Goal: Transaction & Acquisition: Obtain resource

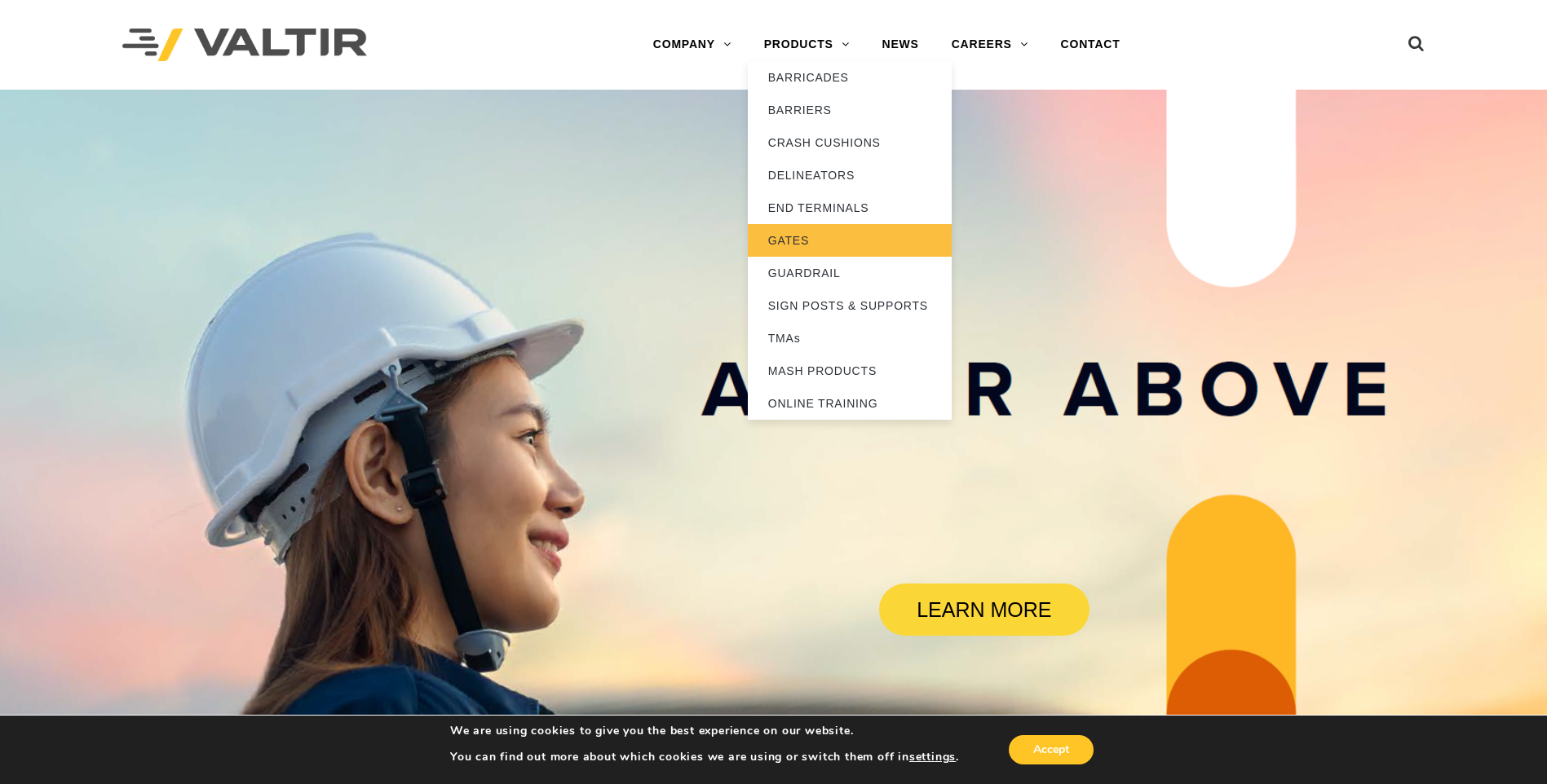
click at [800, 239] on link "GATES" at bounding box center [850, 241] width 204 height 33
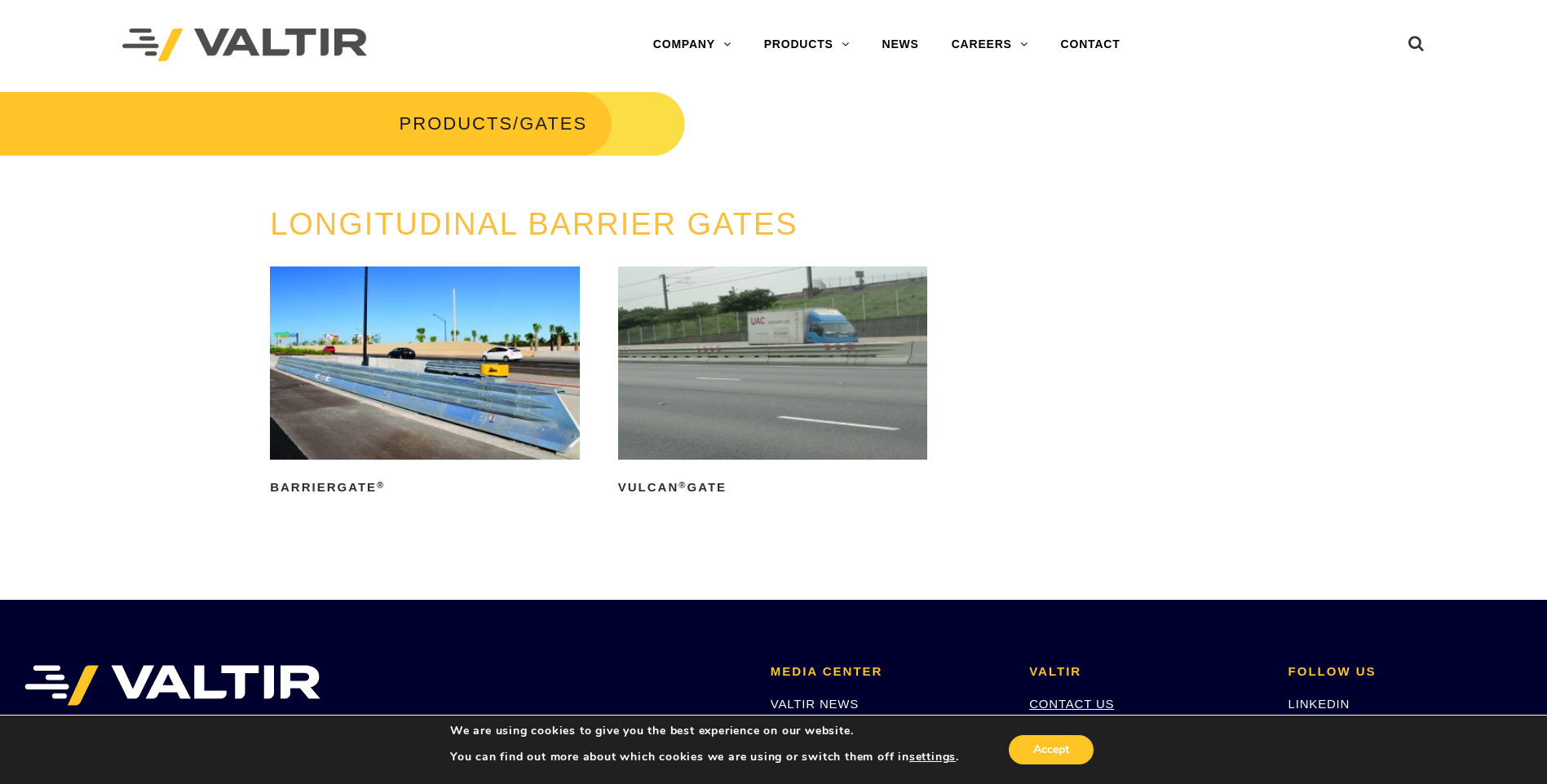
click at [1076, 707] on link "CONTACT US" at bounding box center [1072, 704] width 85 height 14
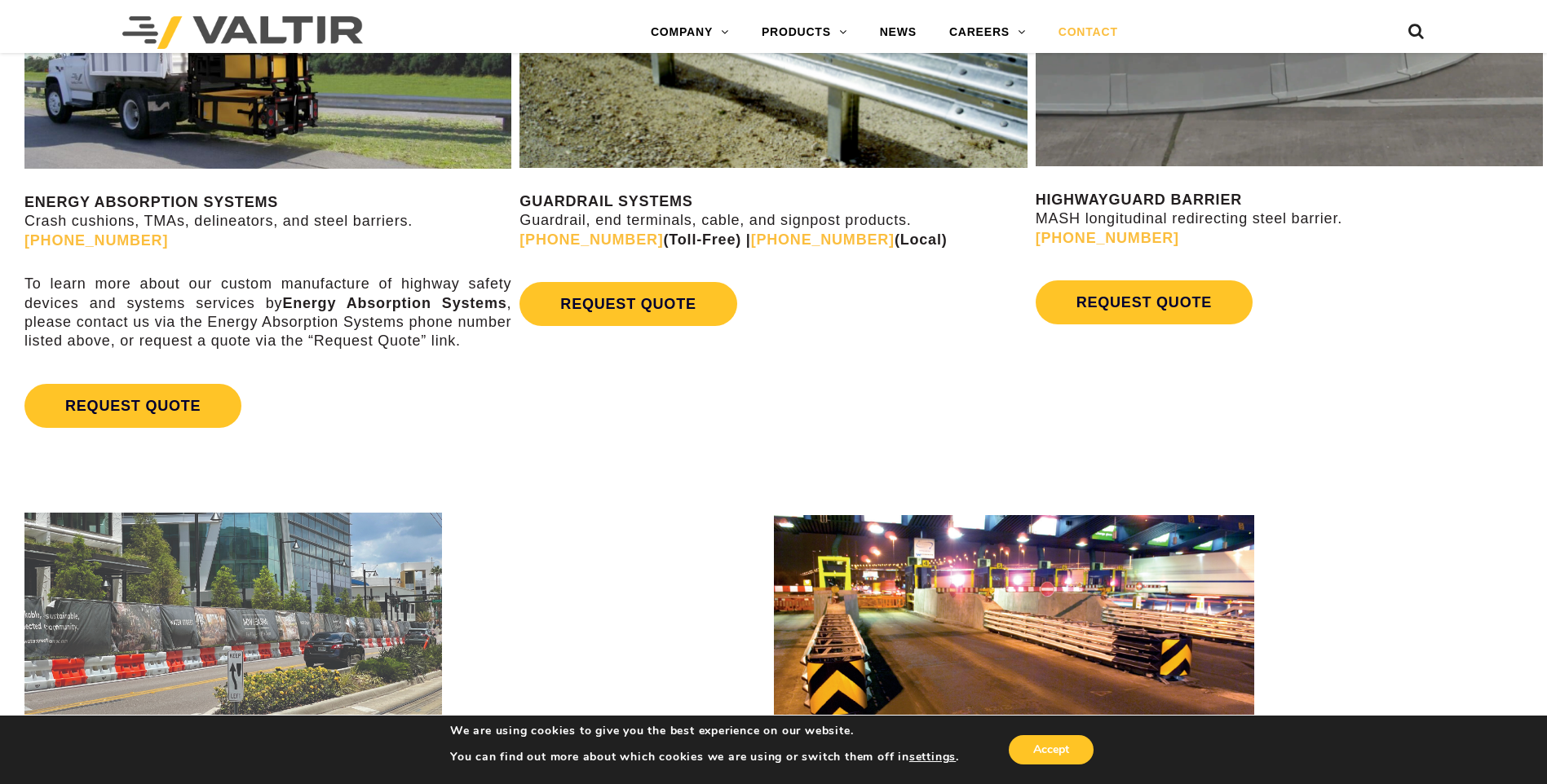
scroll to position [1092, 0]
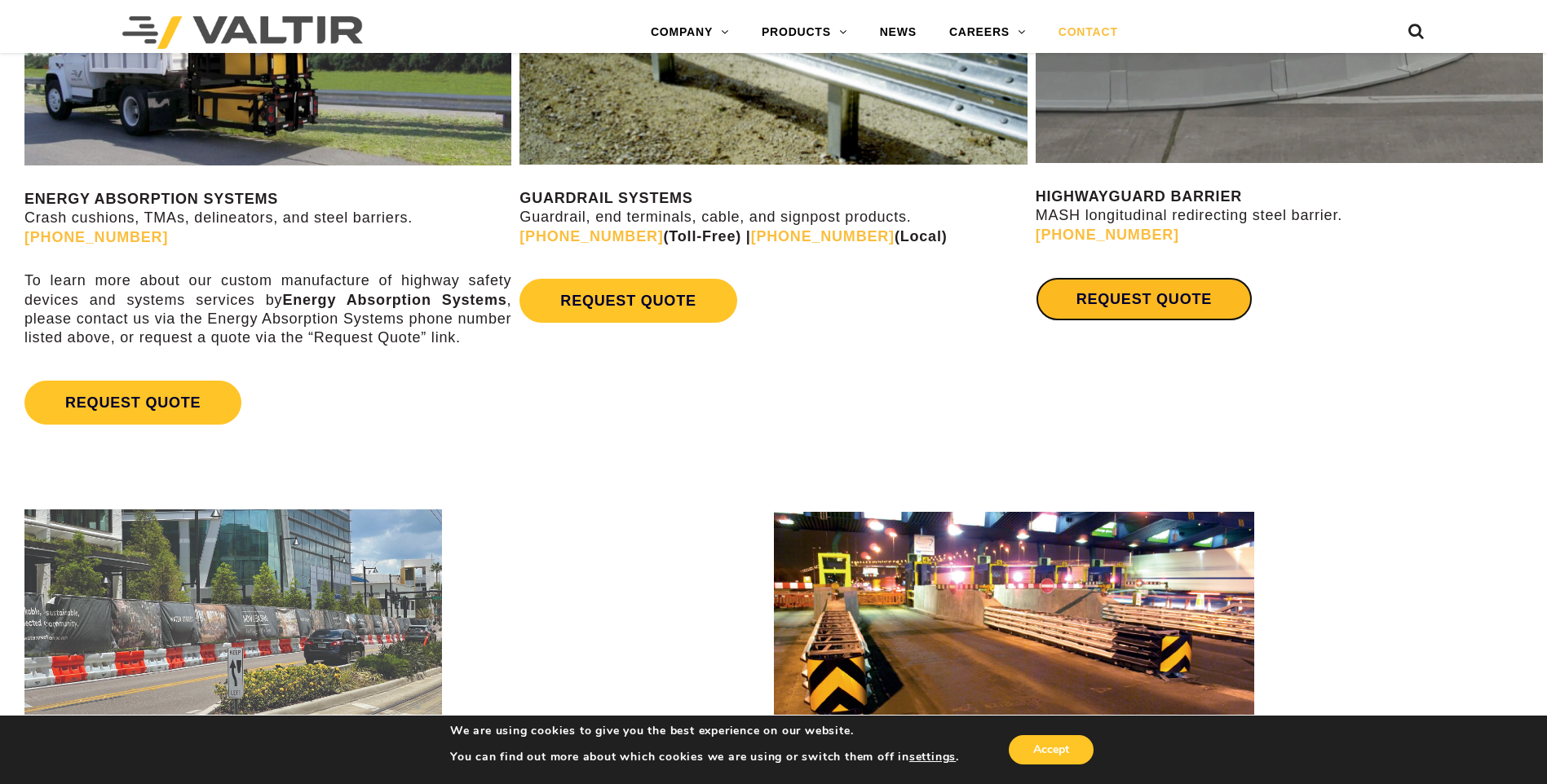
click at [1111, 297] on link "REQUEST QUOTE" at bounding box center [1144, 298] width 217 height 44
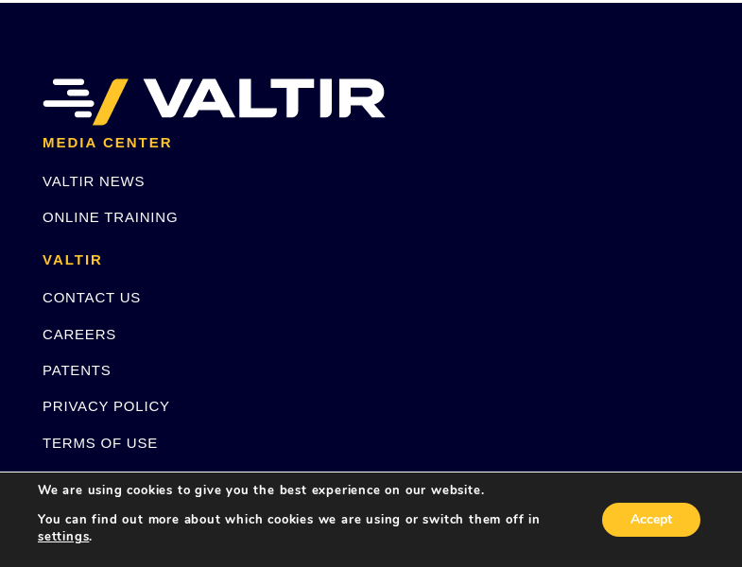
scroll to position [348, 0]
